Goal: Transaction & Acquisition: Purchase product/service

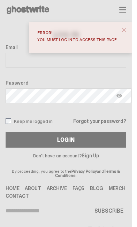
click at [127, 31] on span "close" at bounding box center [123, 29] width 7 height 7
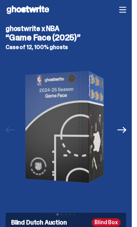
click at [125, 10] on icon "button" at bounding box center [122, 9] width 7 height 7
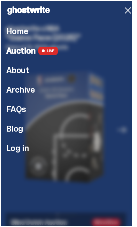
click at [24, 150] on span "Log in" at bounding box center [17, 148] width 22 height 8
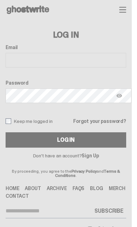
click at [126, 11] on icon "button" at bounding box center [122, 9] width 7 height 7
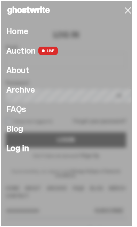
click at [37, 35] on li "Home" at bounding box center [68, 31] width 124 height 8
click at [17, 35] on span "Home" at bounding box center [17, 31] width 22 height 8
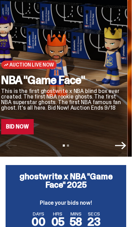
scroll to position [41, 0]
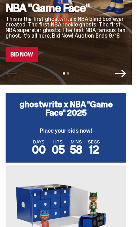
click at [27, 59] on link "Bid Now" at bounding box center [22, 54] width 32 height 15
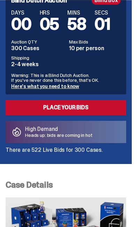
scroll to position [222, 0]
click at [98, 107] on link "Place your Bids" at bounding box center [66, 107] width 120 height 15
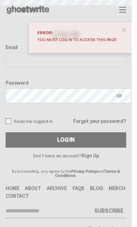
click at [127, 26] on span "close" at bounding box center [123, 29] width 7 height 7
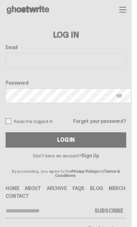
click at [94, 65] on input "Email" at bounding box center [66, 60] width 120 height 15
type input "**********"
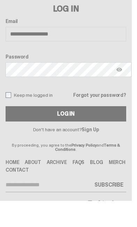
scroll to position [19, 0]
